Goal: Task Accomplishment & Management: Manage account settings

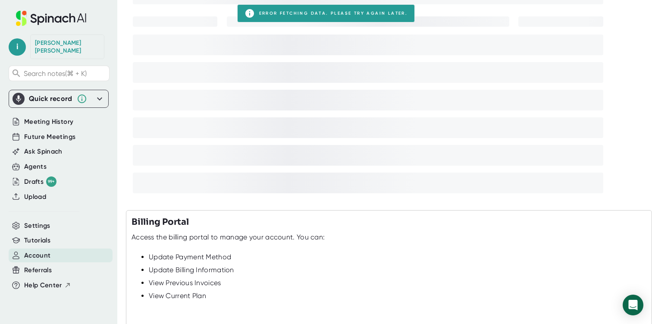
scroll to position [175, 0]
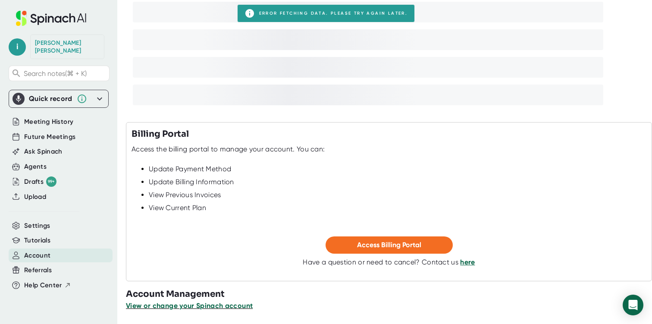
click at [207, 306] on span "View or change your Spinach account" at bounding box center [189, 305] width 127 height 8
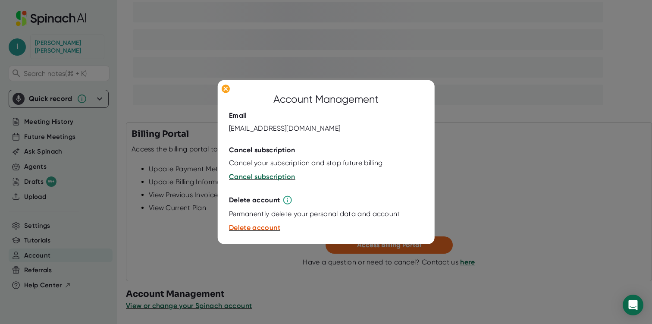
click at [517, 153] on div at bounding box center [326, 162] width 652 height 324
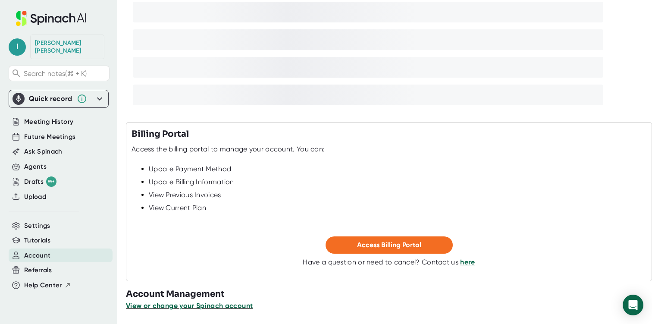
click at [223, 305] on span "View or change your Spinach account" at bounding box center [189, 305] width 127 height 8
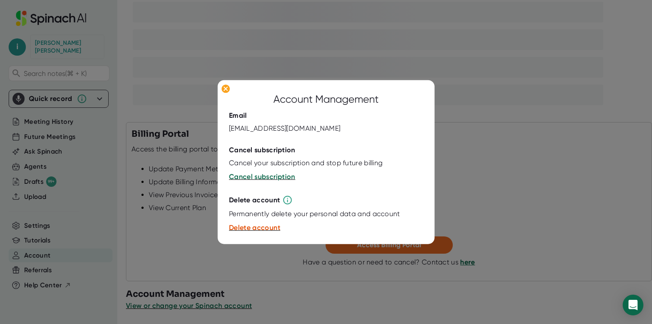
click at [534, 145] on div at bounding box center [326, 162] width 652 height 324
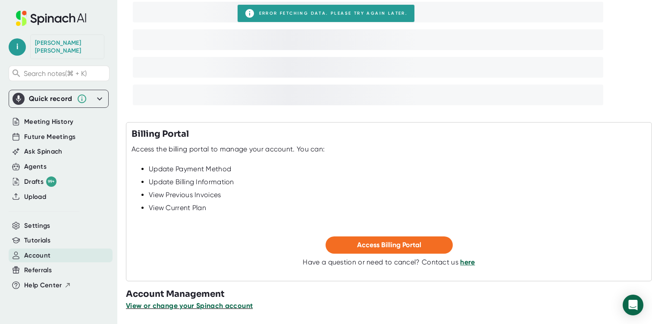
click at [194, 305] on span "View or change your Spinach account" at bounding box center [189, 305] width 127 height 8
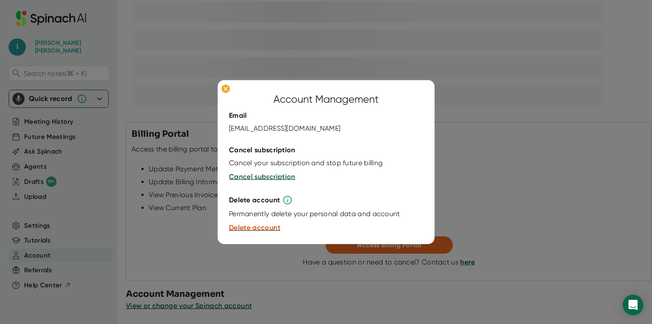
click at [504, 173] on div at bounding box center [326, 162] width 652 height 324
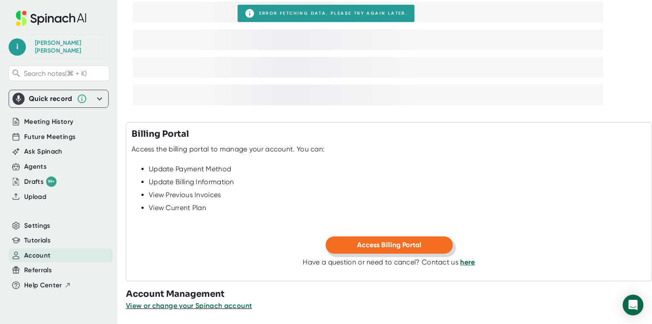
click at [402, 243] on span "Access Billing Portal" at bounding box center [389, 245] width 64 height 8
